Goal: Find specific page/section: Find specific page/section

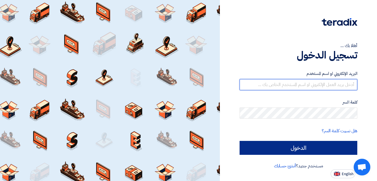
type input "[EMAIL_ADDRESS][DOMAIN_NAME]"
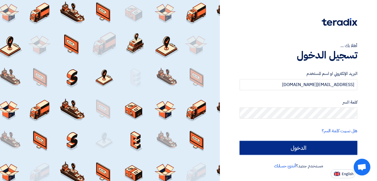
click at [313, 146] on input "الدخول" at bounding box center [299, 148] width 118 height 14
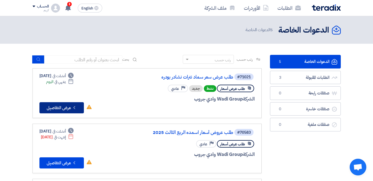
click at [61, 110] on button "Check details عرض التفاصيل" at bounding box center [61, 107] width 44 height 11
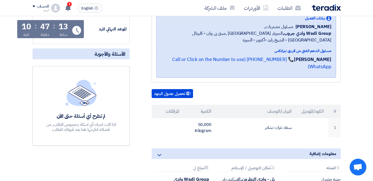
scroll to position [93, 0]
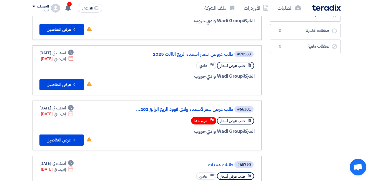
scroll to position [87, 0]
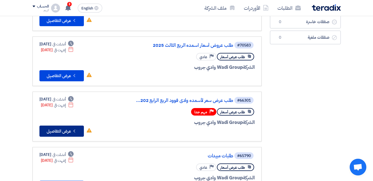
click at [70, 133] on button "Check details عرض التفاصيل" at bounding box center [61, 130] width 44 height 11
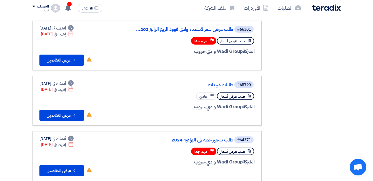
scroll to position [302, 0]
